Goal: Task Accomplishment & Management: Manage account settings

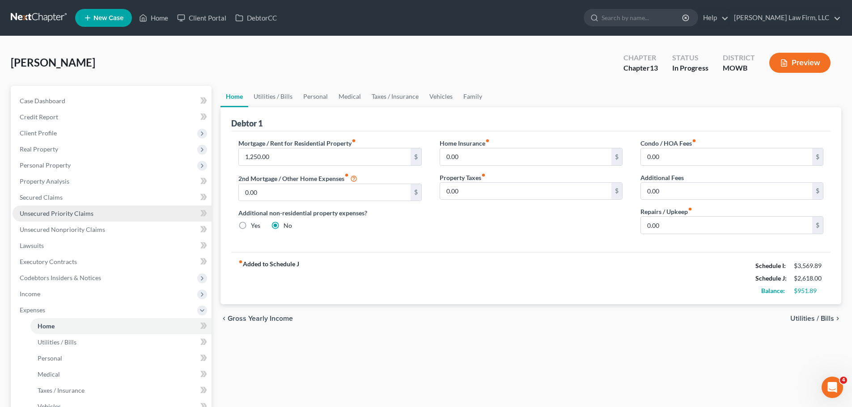
click at [84, 213] on span "Unsecured Priority Claims" at bounding box center [57, 214] width 74 height 8
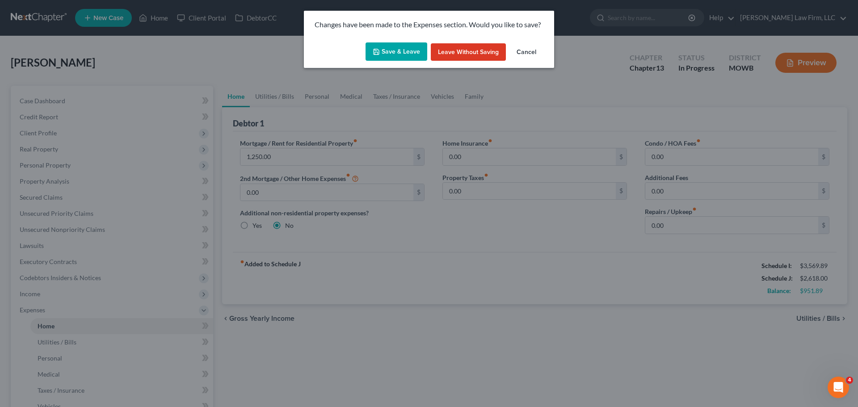
click at [395, 46] on button "Save & Leave" at bounding box center [397, 51] width 62 height 19
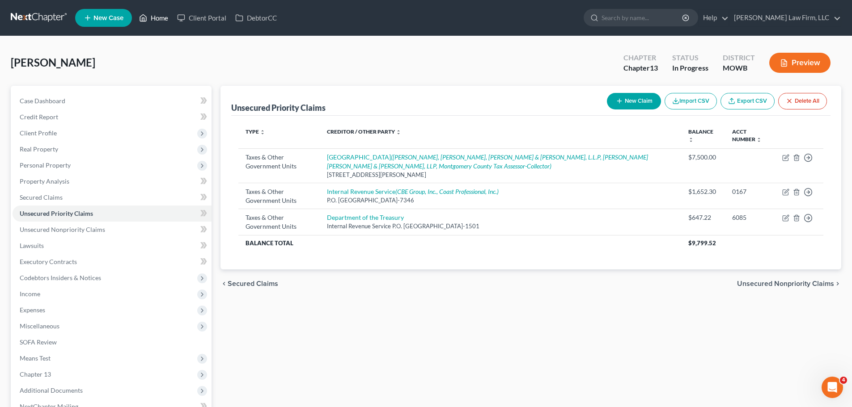
click at [158, 21] on link "Home" at bounding box center [154, 18] width 38 height 16
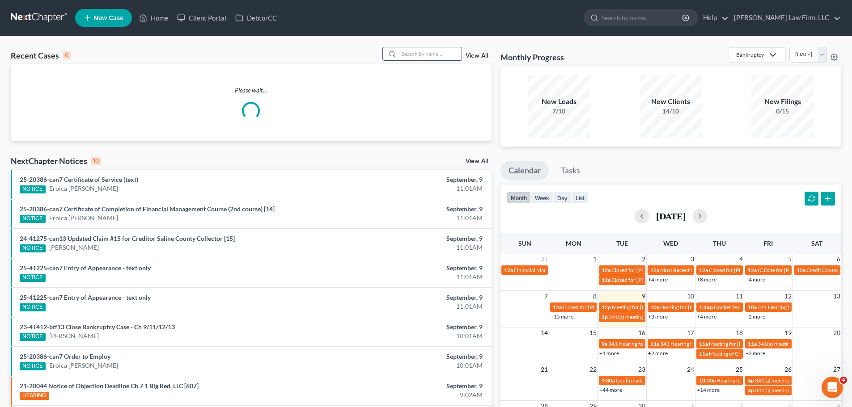
click at [427, 52] on input "search" at bounding box center [430, 53] width 63 height 13
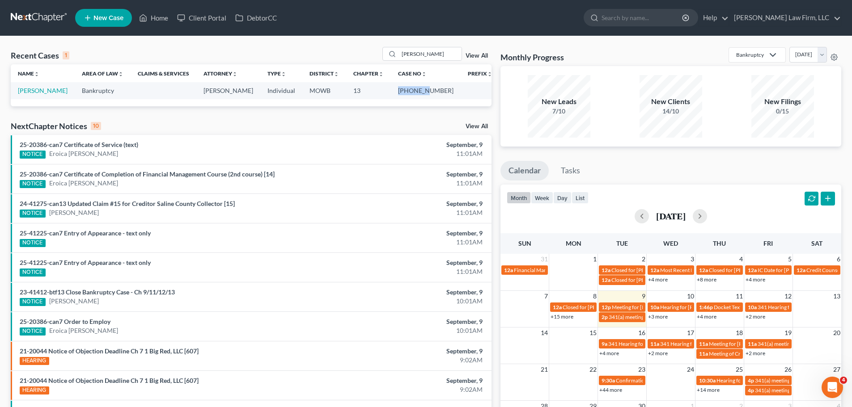
drag, startPoint x: 399, startPoint y: 88, endPoint x: 434, endPoint y: 92, distance: 35.5
click at [431, 93] on td "[PHONE_NUMBER]" at bounding box center [426, 90] width 70 height 17
copy td "23-40957"
click at [420, 51] on input "[PERSON_NAME]" at bounding box center [430, 53] width 63 height 13
click at [420, 52] on input "[PERSON_NAME]" at bounding box center [430, 53] width 63 height 13
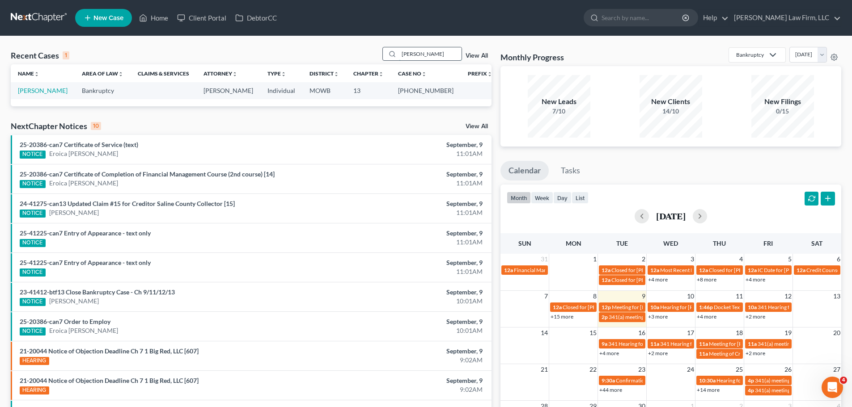
type input "[PERSON_NAME]"
click at [38, 95] on td "[PERSON_NAME]" at bounding box center [43, 90] width 64 height 17
click at [35, 89] on link "[PERSON_NAME]" at bounding box center [43, 91] width 50 height 8
select select "0"
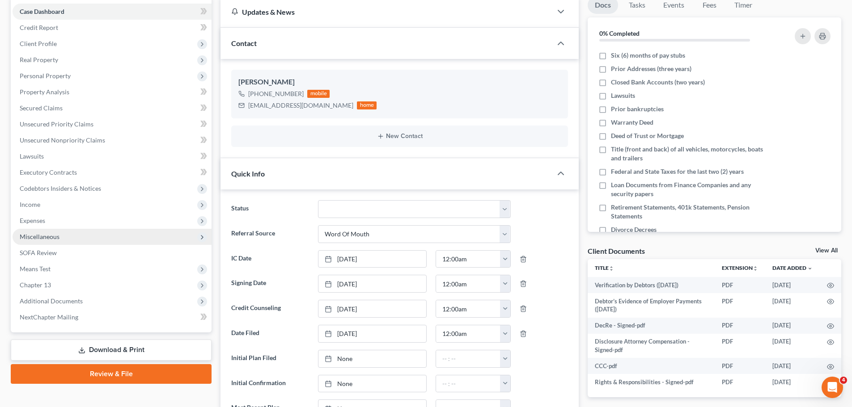
scroll to position [183, 0]
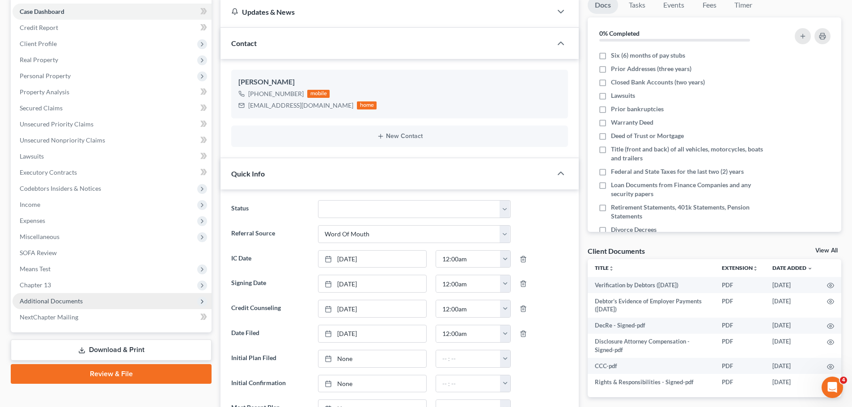
click at [86, 303] on span "Additional Documents" at bounding box center [112, 301] width 199 height 16
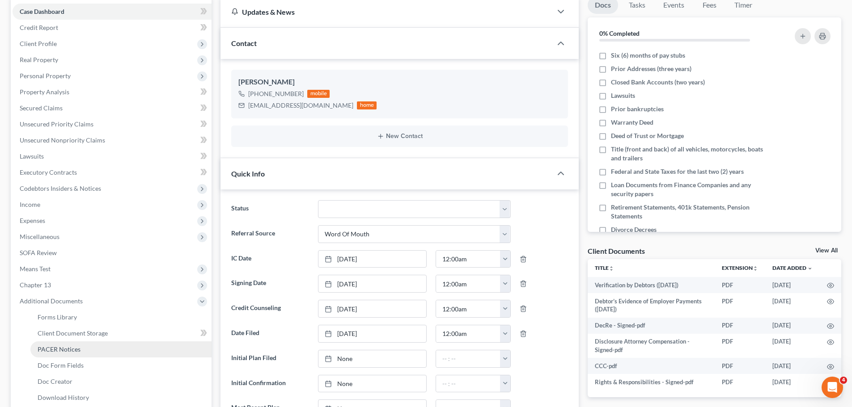
click at [74, 350] on span "PACER Notices" at bounding box center [59, 350] width 43 height 8
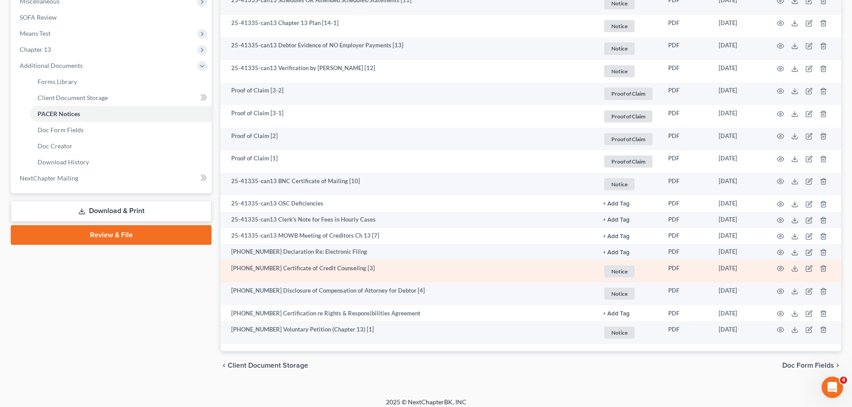
scroll to position [332, 0]
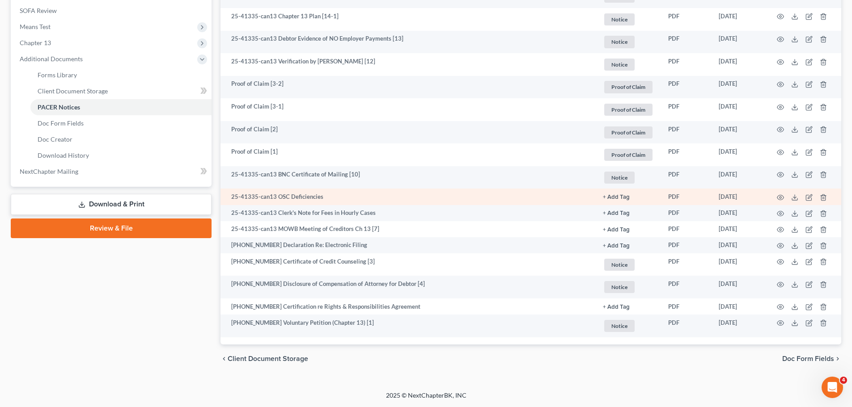
click at [614, 194] on button "+ Add Tag" at bounding box center [616, 197] width 27 height 6
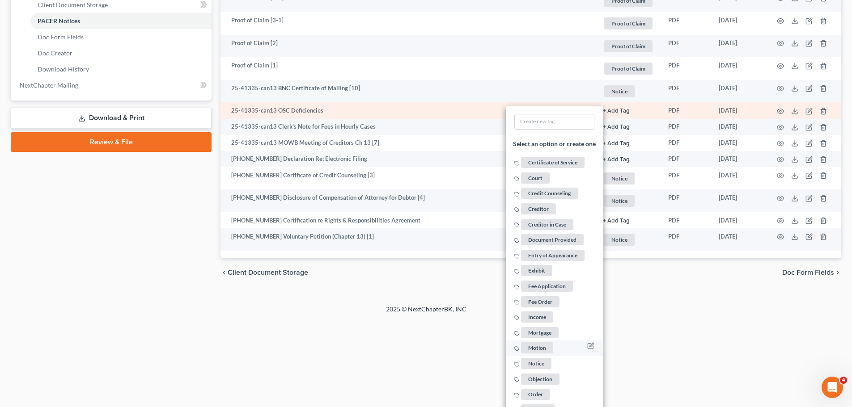
scroll to position [421, 0]
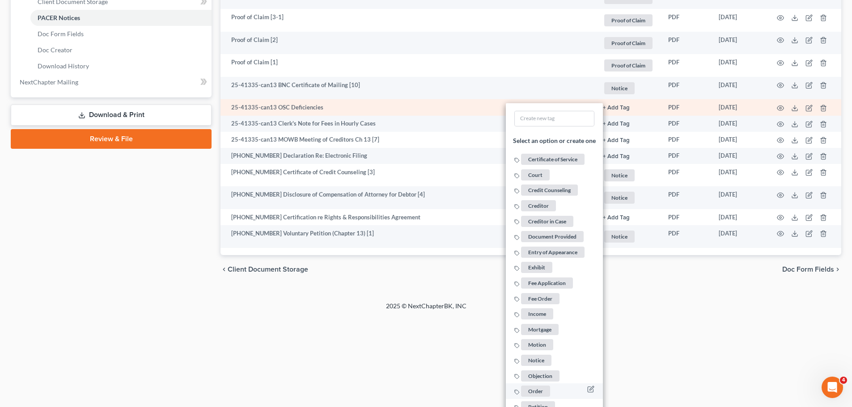
click at [541, 390] on span "Order" at bounding box center [535, 391] width 29 height 11
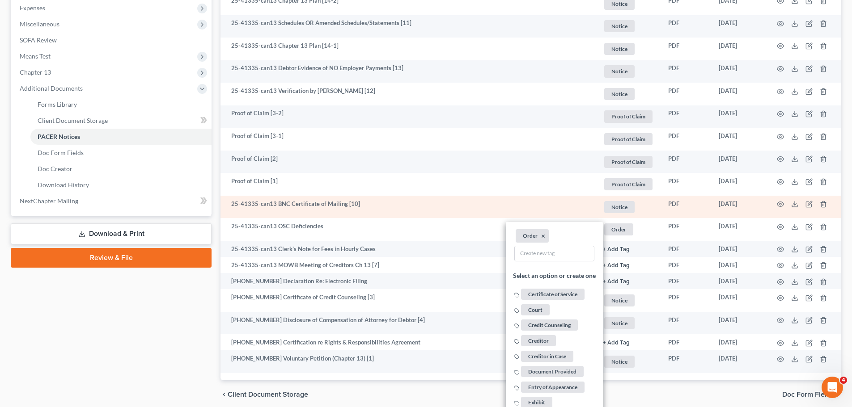
scroll to position [287, 0]
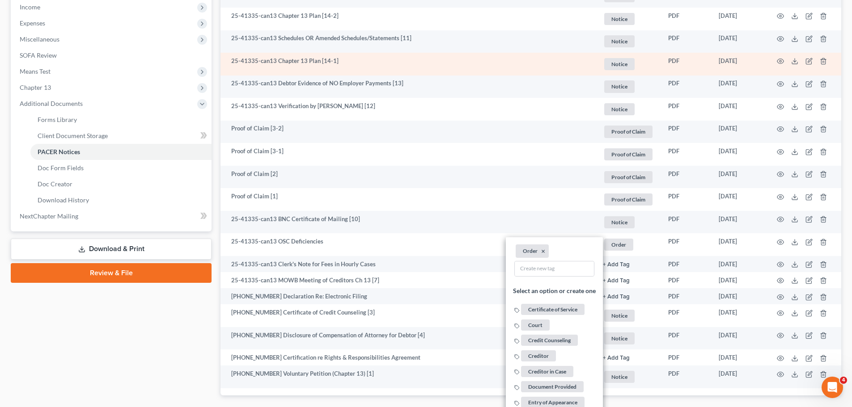
click at [620, 67] on span "Notice" at bounding box center [619, 64] width 30 height 12
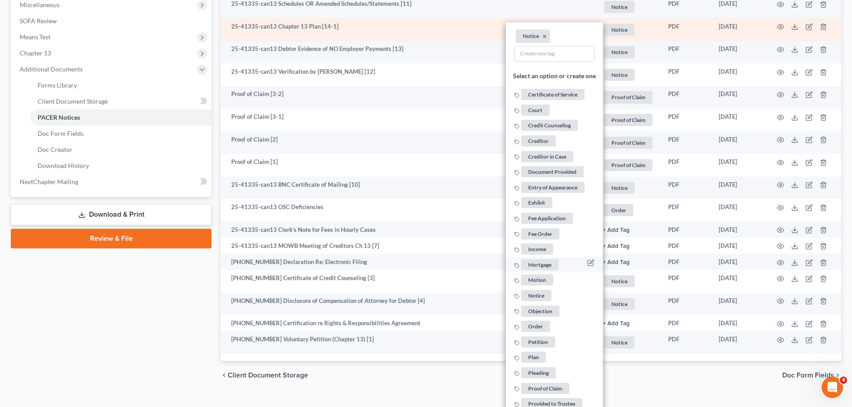
scroll to position [332, 0]
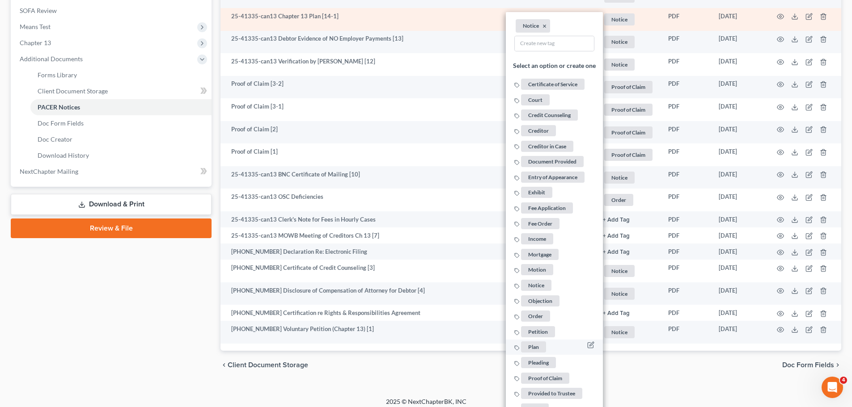
click at [539, 345] on span "Plan" at bounding box center [533, 347] width 25 height 11
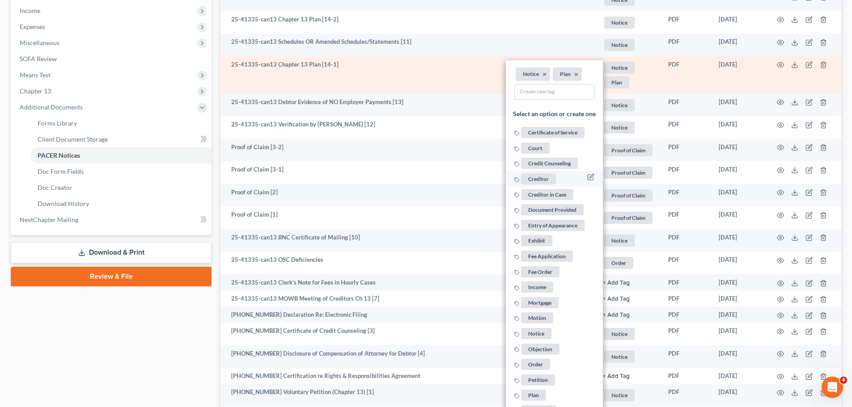
scroll to position [198, 0]
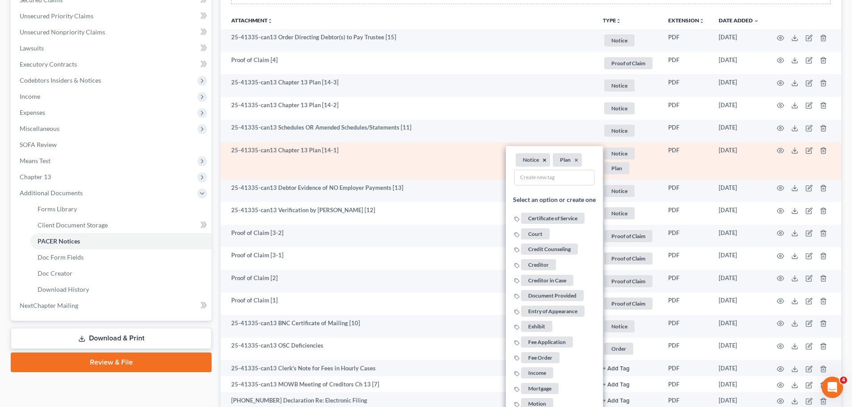
click at [545, 160] on button "×" at bounding box center [544, 160] width 4 height 8
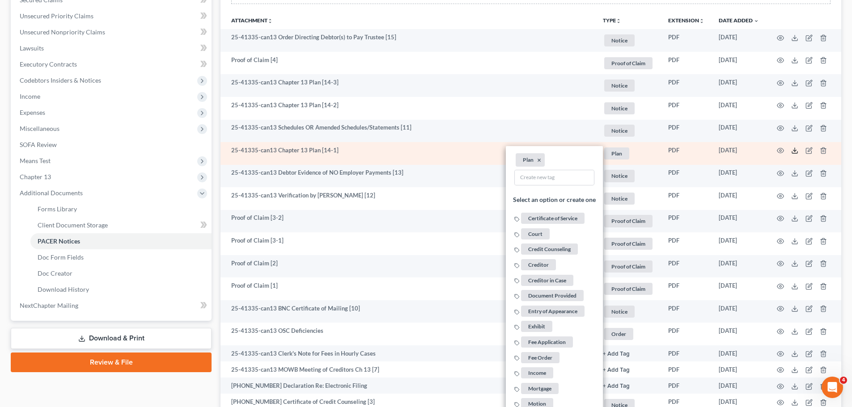
click at [793, 152] on icon at bounding box center [794, 150] width 7 height 7
